Goal: Task Accomplishment & Management: Manage account settings

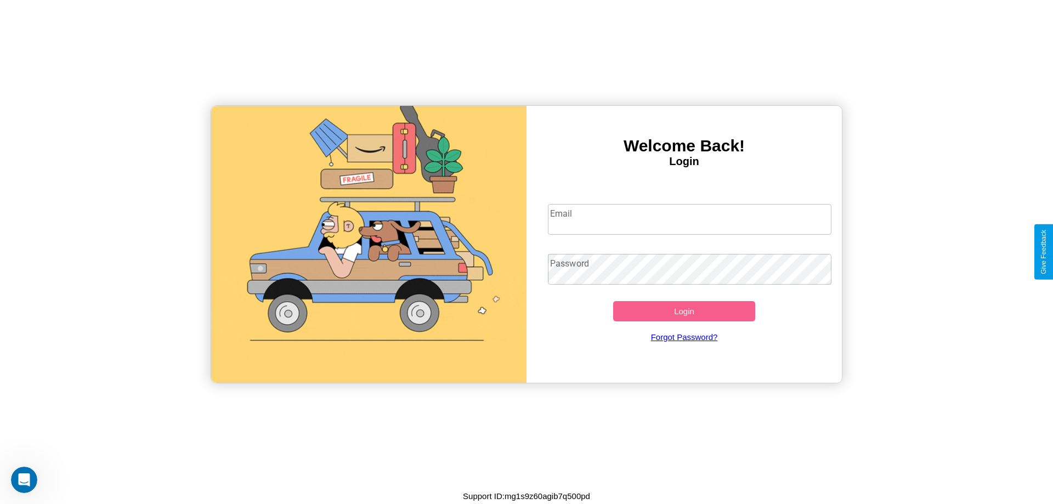
click at [689, 219] on input "Email" at bounding box center [690, 219] width 284 height 31
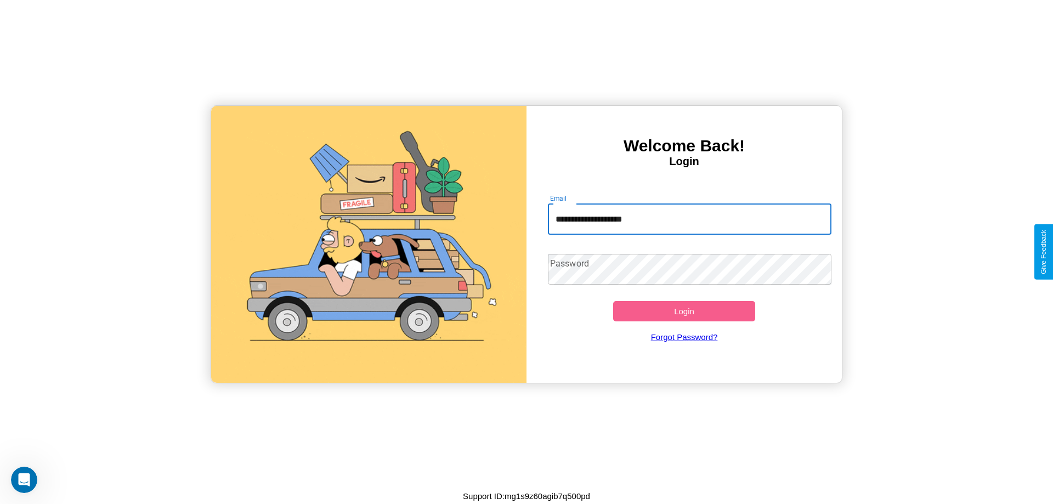
type input "**********"
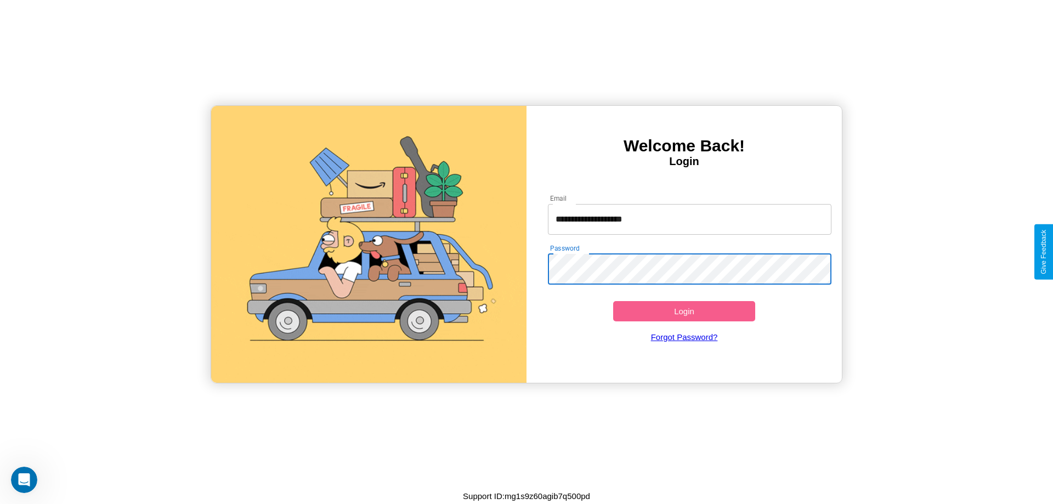
click at [684, 311] on button "Login" at bounding box center [684, 311] width 142 height 20
